Goal: Task Accomplishment & Management: Manage account settings

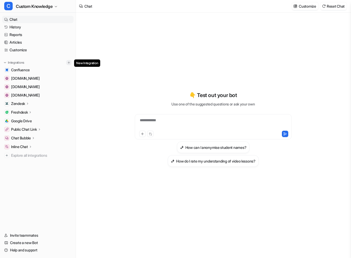
click at [69, 64] on img at bounding box center [69, 63] width 4 height 4
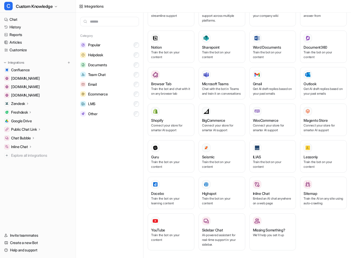
scroll to position [215, 0]
click at [160, 128] on p "Connect your store for smarter AI support" at bounding box center [171, 128] width 40 height 9
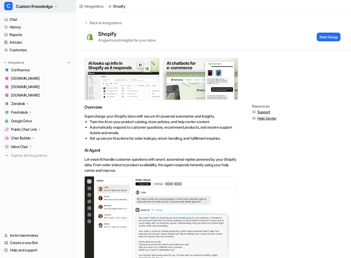
click at [53, 8] on span "Custom Knowledge" at bounding box center [34, 6] width 37 height 7
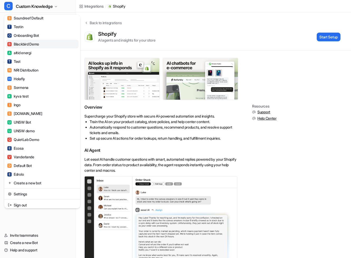
scroll to position [369, 0]
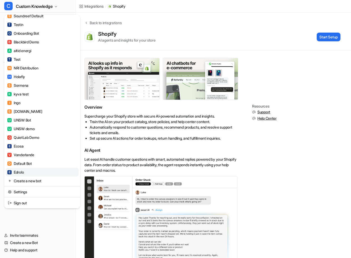
click at [44, 173] on link "E Edrolo" at bounding box center [42, 172] width 73 height 9
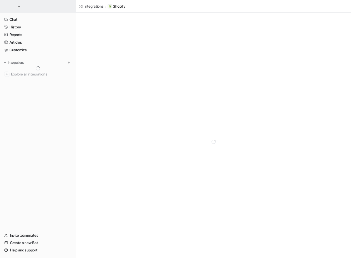
click at [47, 6] on button "button" at bounding box center [38, 6] width 76 height 13
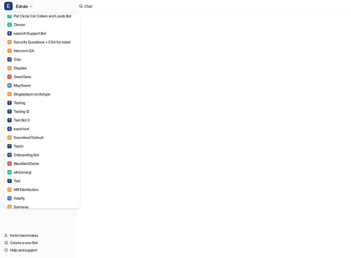
scroll to position [369, 0]
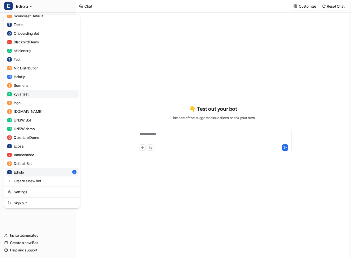
click at [50, 91] on link "K kyva test" at bounding box center [42, 94] width 73 height 9
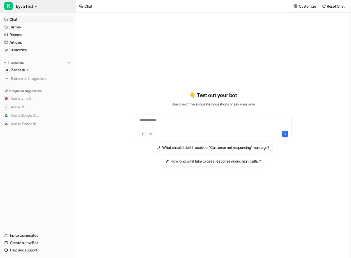
click at [35, 7] on icon "button" at bounding box center [36, 6] width 3 height 3
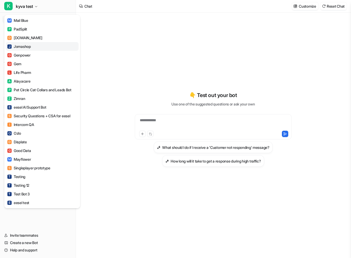
scroll to position [369, 0]
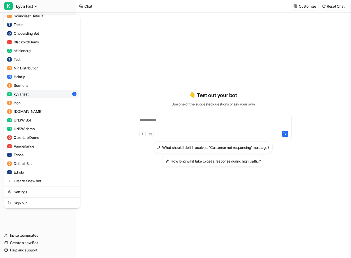
click at [116, 109] on div "K kyva test C Custom Knowledge D Demo bot F Flo Health L Leva Finance C Conscio…" at bounding box center [175, 129] width 351 height 258
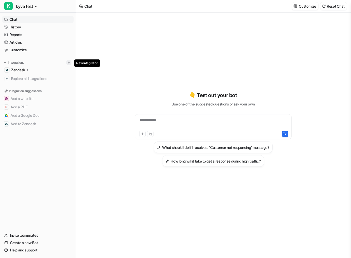
click at [68, 62] on img at bounding box center [69, 63] width 4 height 4
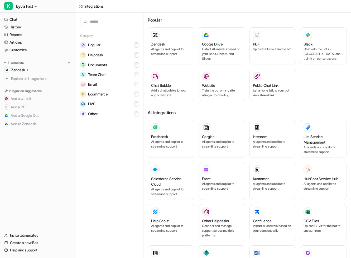
type input "*"
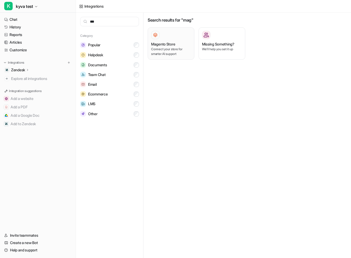
type input "***"
click at [175, 43] on h3 "Magento Store" at bounding box center [163, 44] width 24 height 6
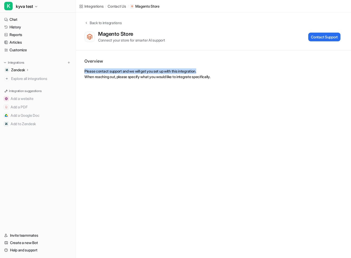
drag, startPoint x: 85, startPoint y: 71, endPoint x: 221, endPoint y: 71, distance: 136.5
click at [221, 72] on p "Please contact support and we will get you set up with this integration. When r…" at bounding box center [213, 74] width 258 height 11
click at [227, 76] on p "Please contact support and we will get you set up with this integration. When r…" at bounding box center [213, 74] width 258 height 11
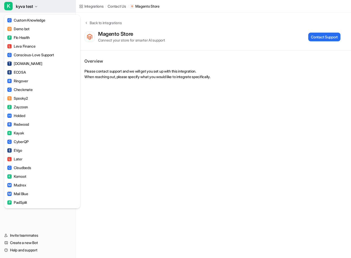
click at [33, 8] on span "kyva test" at bounding box center [24, 6] width 17 height 7
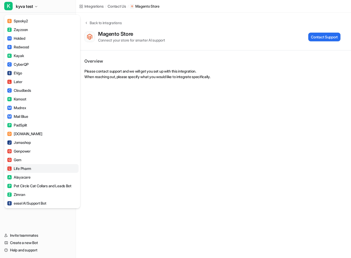
scroll to position [369, 0]
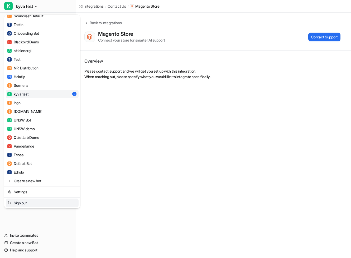
click at [54, 201] on link "Sign out" at bounding box center [42, 203] width 73 height 9
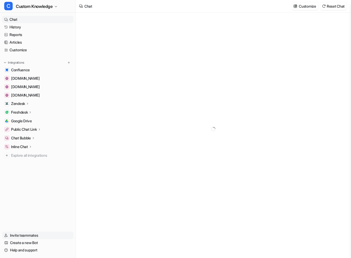
type textarea "**********"
click at [52, 7] on span "Custom Knowledge" at bounding box center [34, 6] width 37 height 7
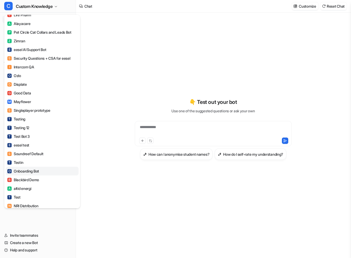
scroll to position [369, 0]
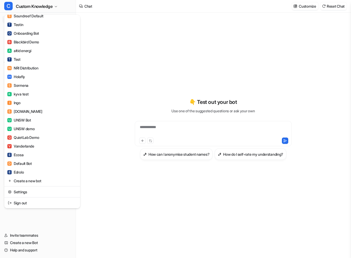
click at [40, 227] on div "C Custom Knowledge C Custom Knowledge D Demo bot F Flo Health L Leva Finance C …" at bounding box center [38, 129] width 76 height 258
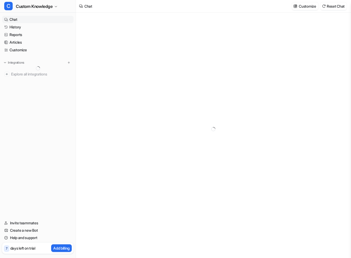
type textarea "**********"
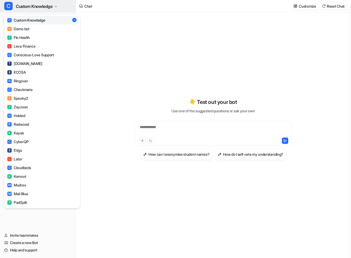
click at [33, 4] on span "Custom Knowledge" at bounding box center [34, 6] width 37 height 7
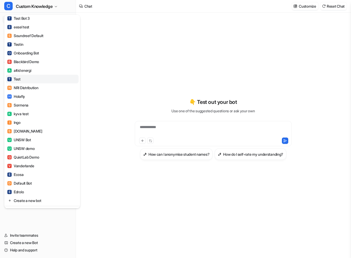
scroll to position [369, 0]
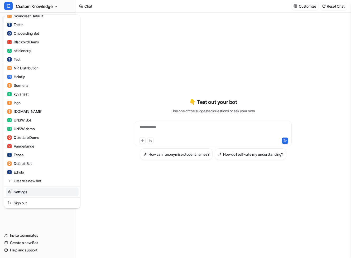
click at [36, 191] on link "Settings" at bounding box center [42, 192] width 73 height 9
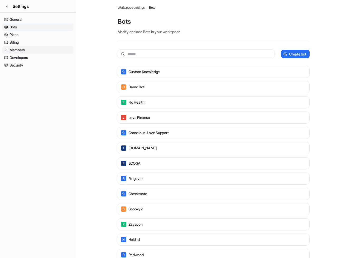
click at [32, 49] on link "Members" at bounding box center [37, 49] width 71 height 7
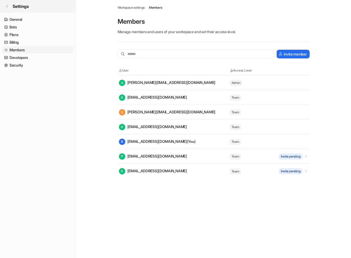
click at [9, 6] on link "Settings" at bounding box center [38, 6] width 76 height 13
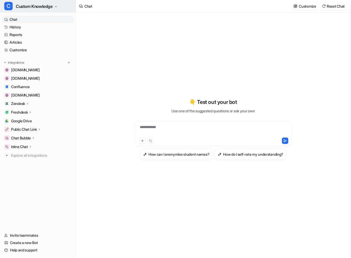
click at [51, 5] on span "Custom Knowledge" at bounding box center [34, 6] width 37 height 7
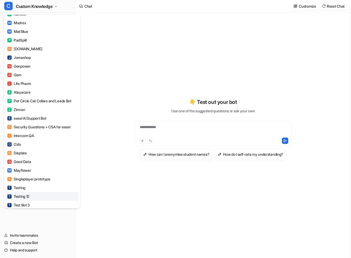
scroll to position [369, 0]
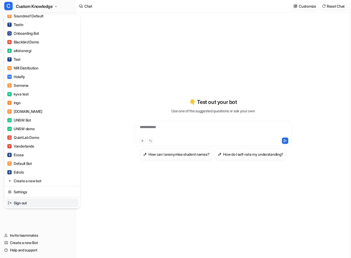
click at [36, 201] on link "Sign out" at bounding box center [42, 203] width 73 height 9
